Goal: Navigation & Orientation: Find specific page/section

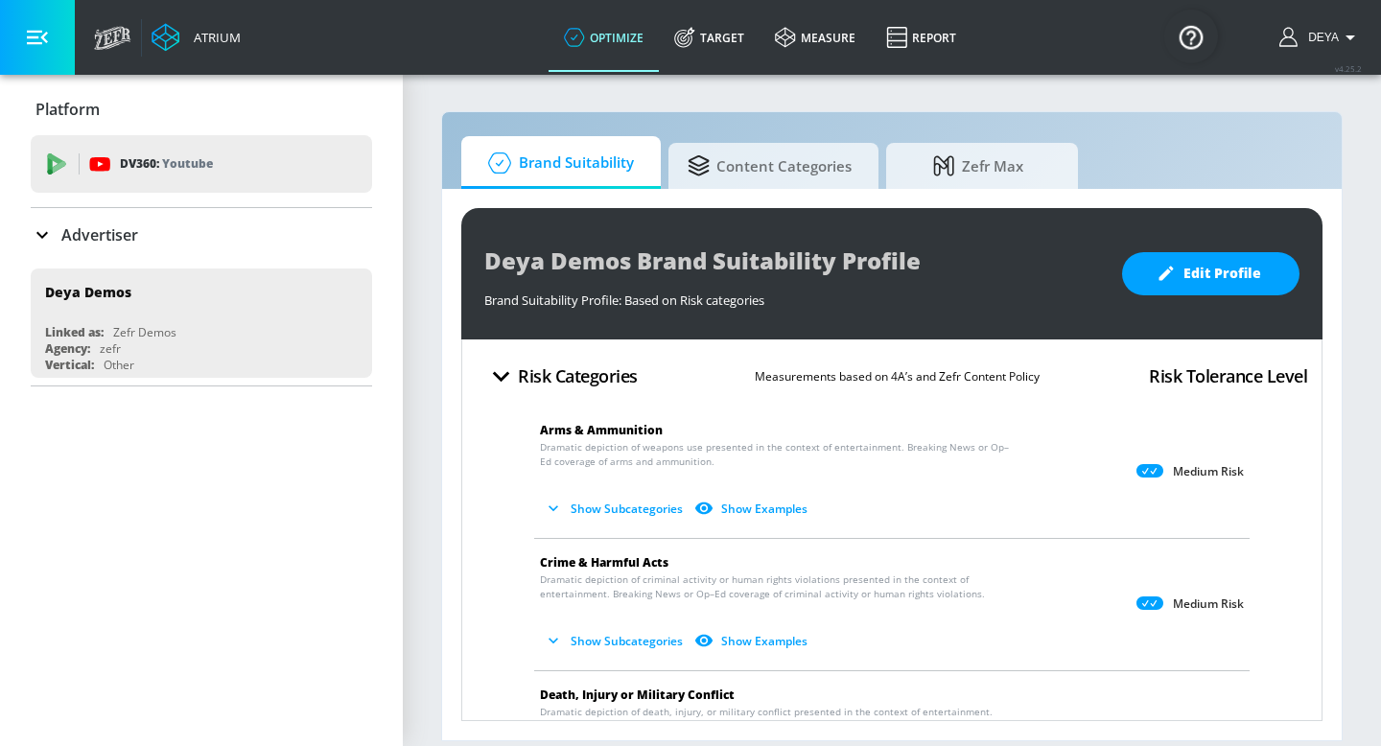
click at [993, 161] on span "Zefr Max" at bounding box center [978, 166] width 146 height 46
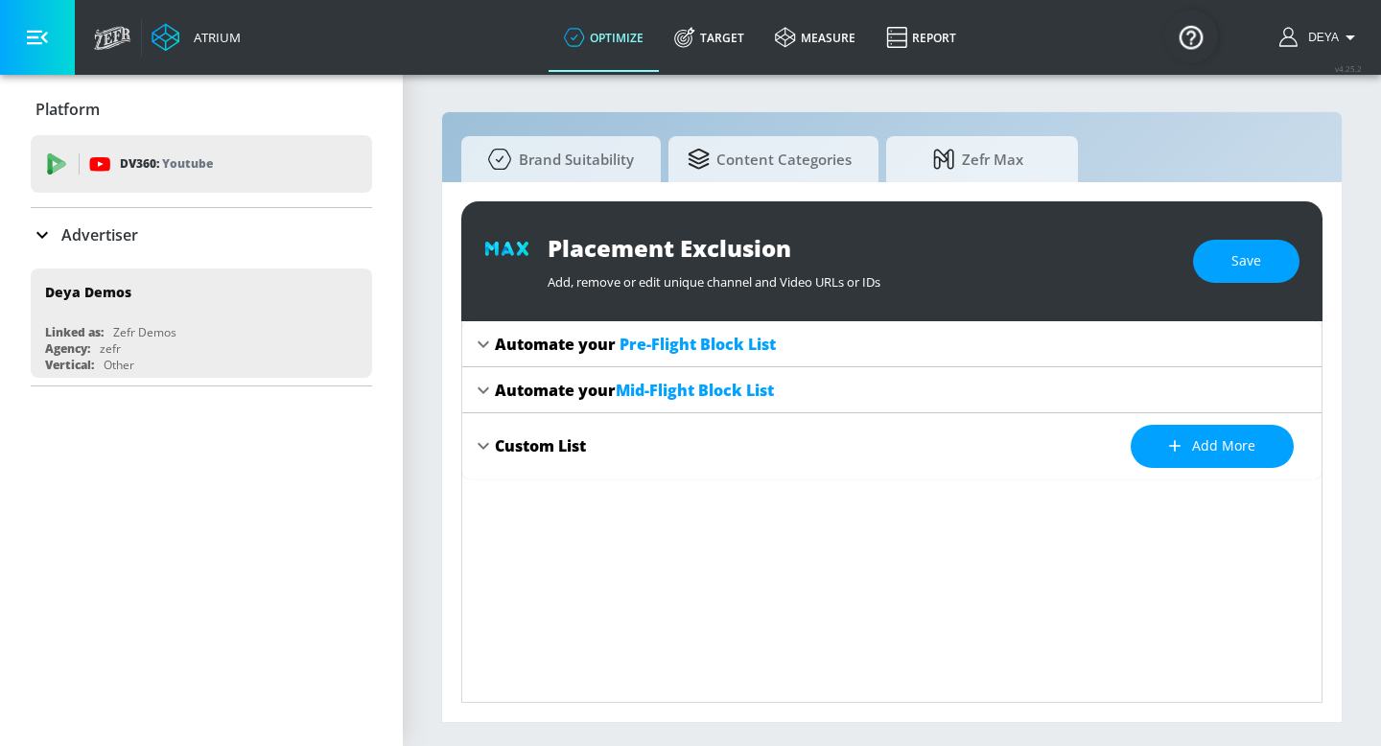
click at [737, 350] on span "Pre-Flight Block List" at bounding box center [697, 344] width 156 height 21
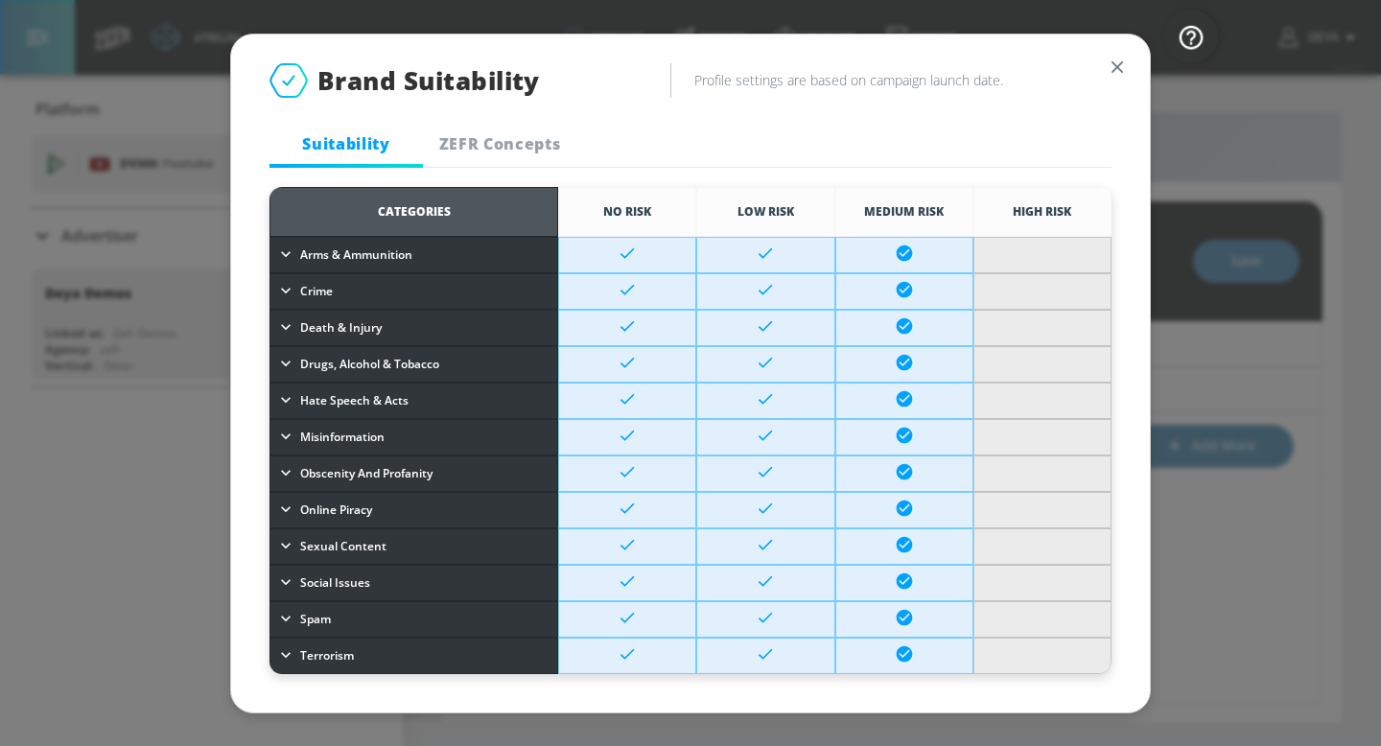
click at [526, 142] on span "ZEFR Concepts" at bounding box center [499, 143] width 130 height 21
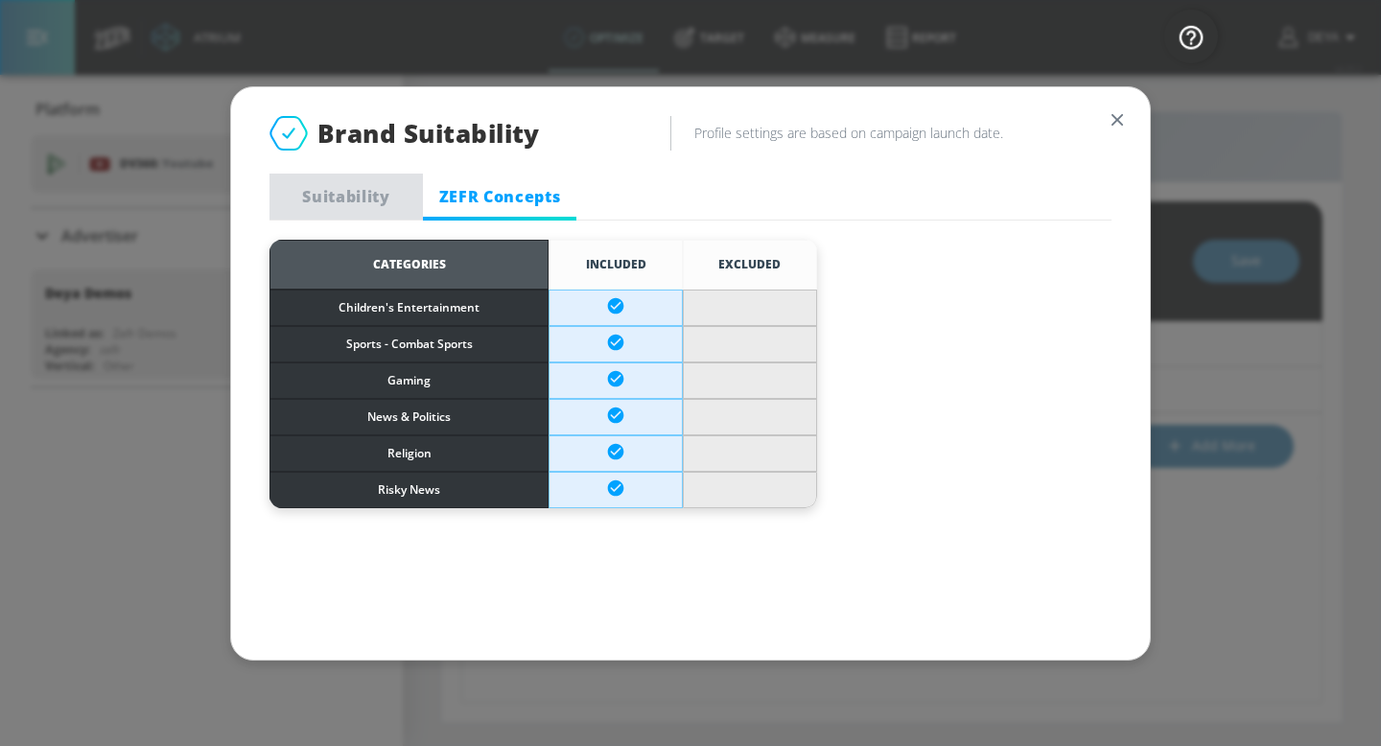
click at [368, 196] on span "Suitability" at bounding box center [346, 196] width 130 height 21
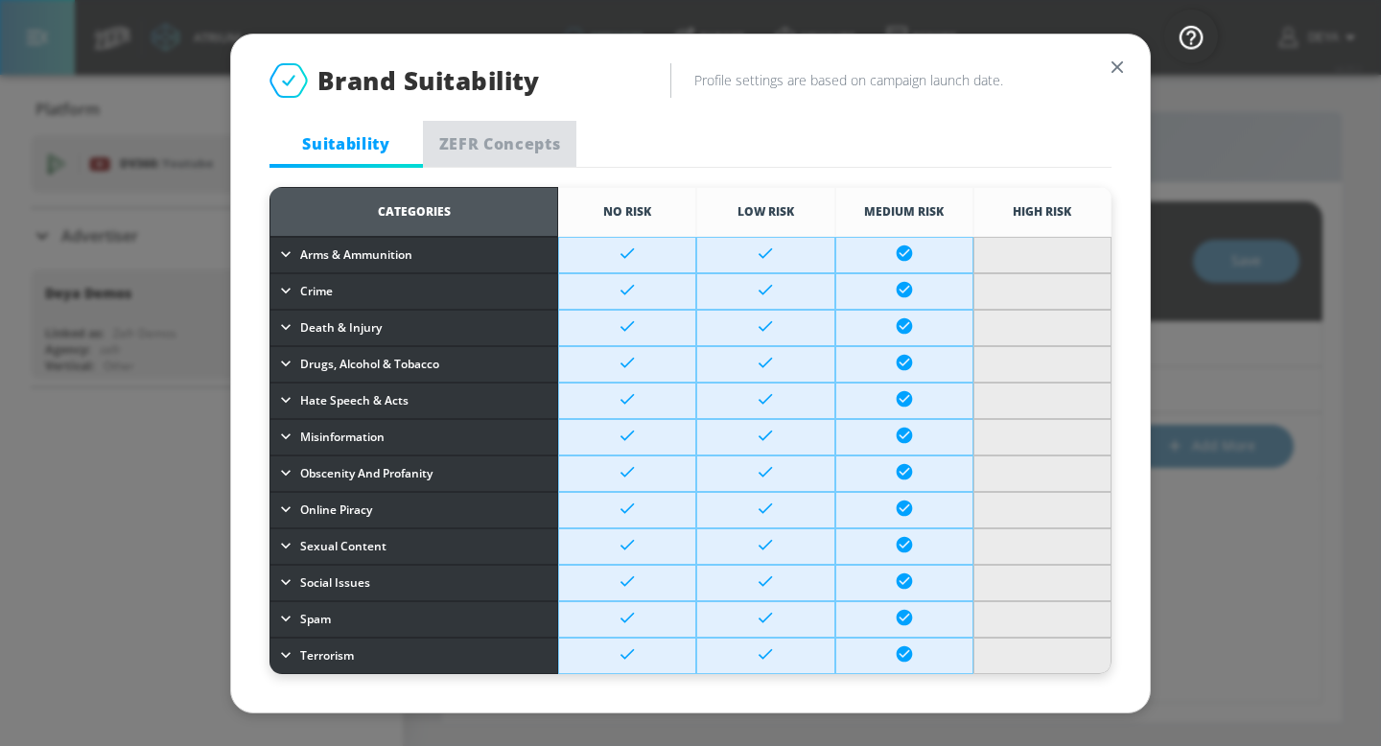
click at [501, 146] on span "ZEFR Concepts" at bounding box center [499, 143] width 130 height 21
